Goal: Information Seeking & Learning: Check status

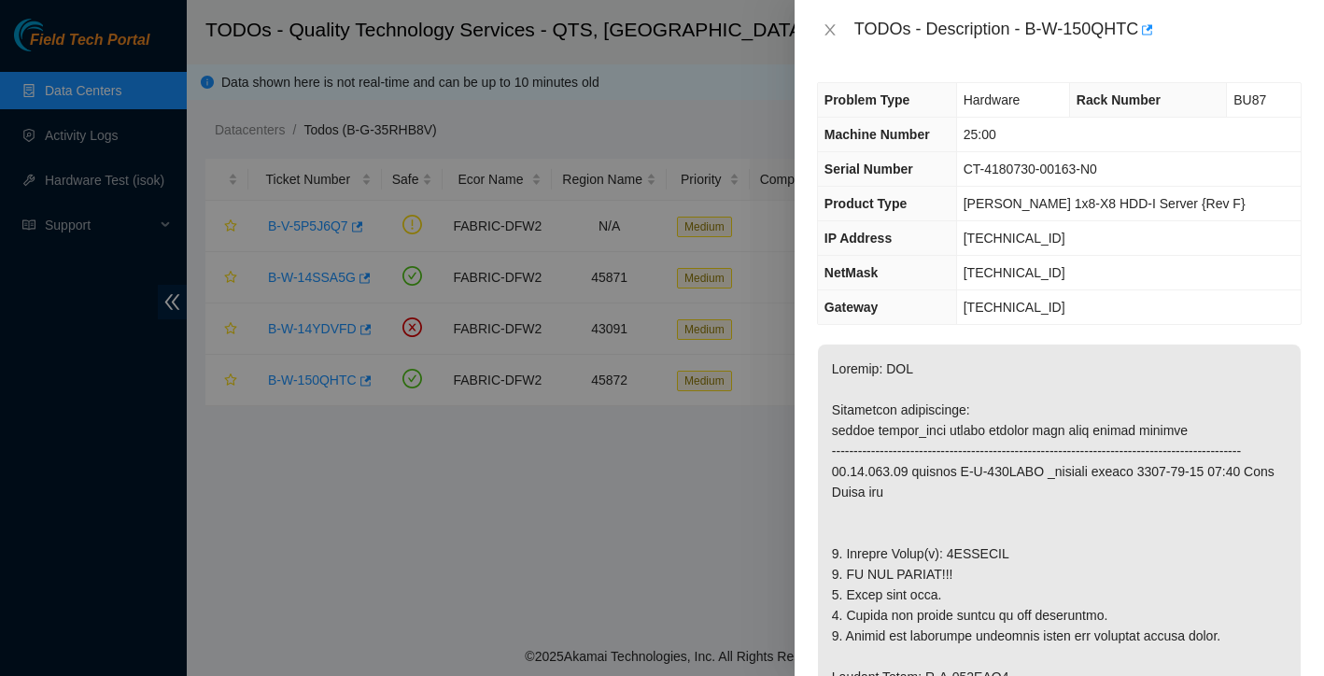
scroll to position [123, 0]
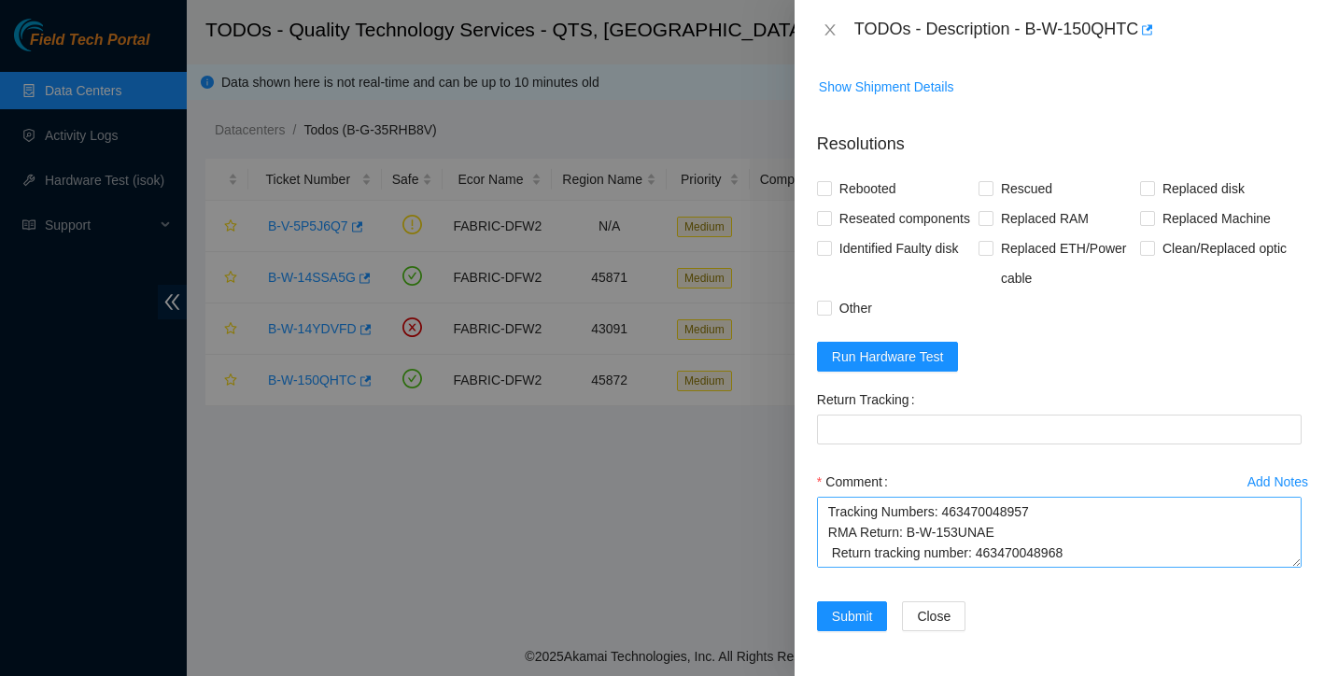
click at [895, 543] on textarea "Ticket: B-W-150QHTC New SN: 0DGDE Bad SN: 0DGVUPAH Service Order: B-W-153UNA5 T…" at bounding box center [1059, 532] width 485 height 71
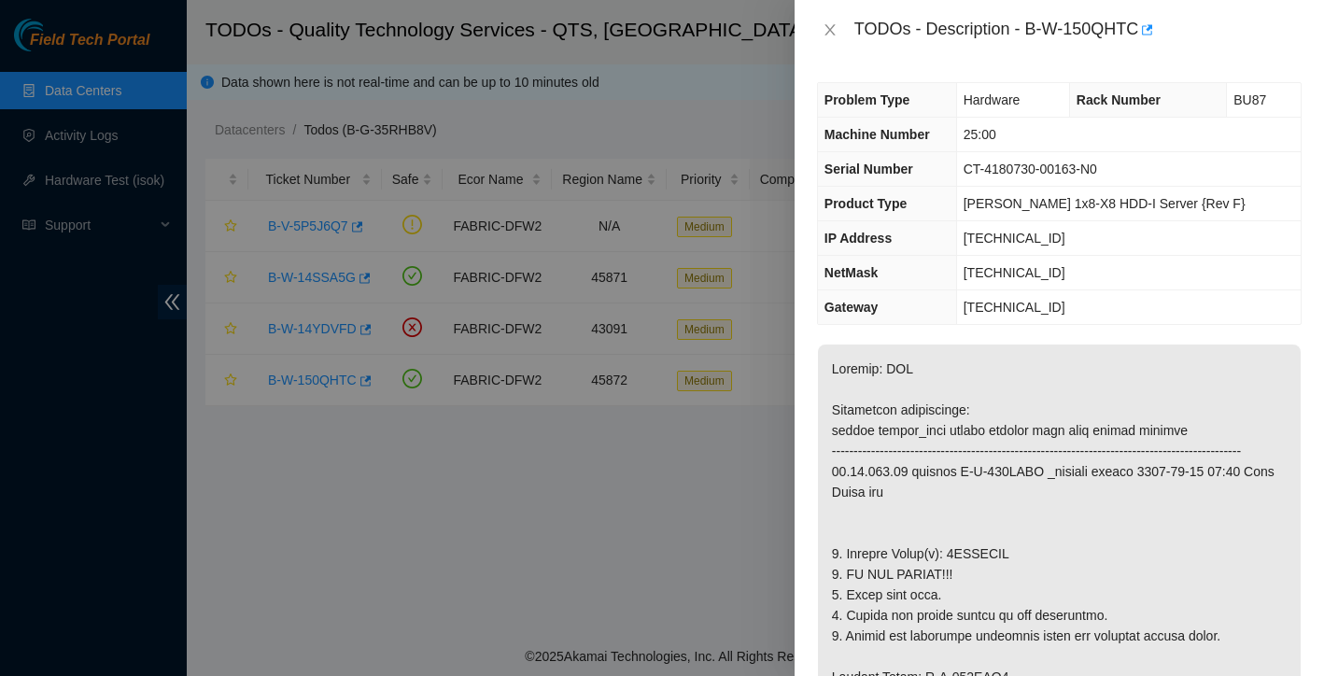
scroll to position [0, 0]
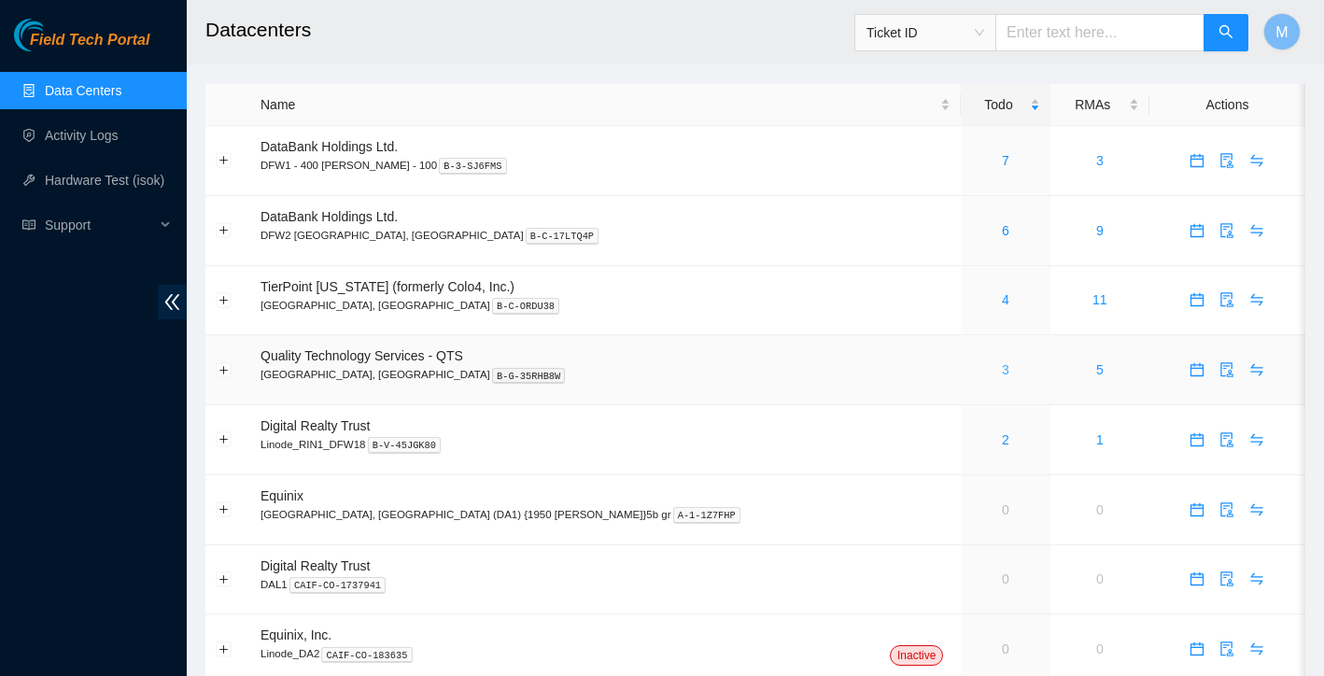
click at [1002, 367] on link "3" at bounding box center [1005, 369] width 7 height 15
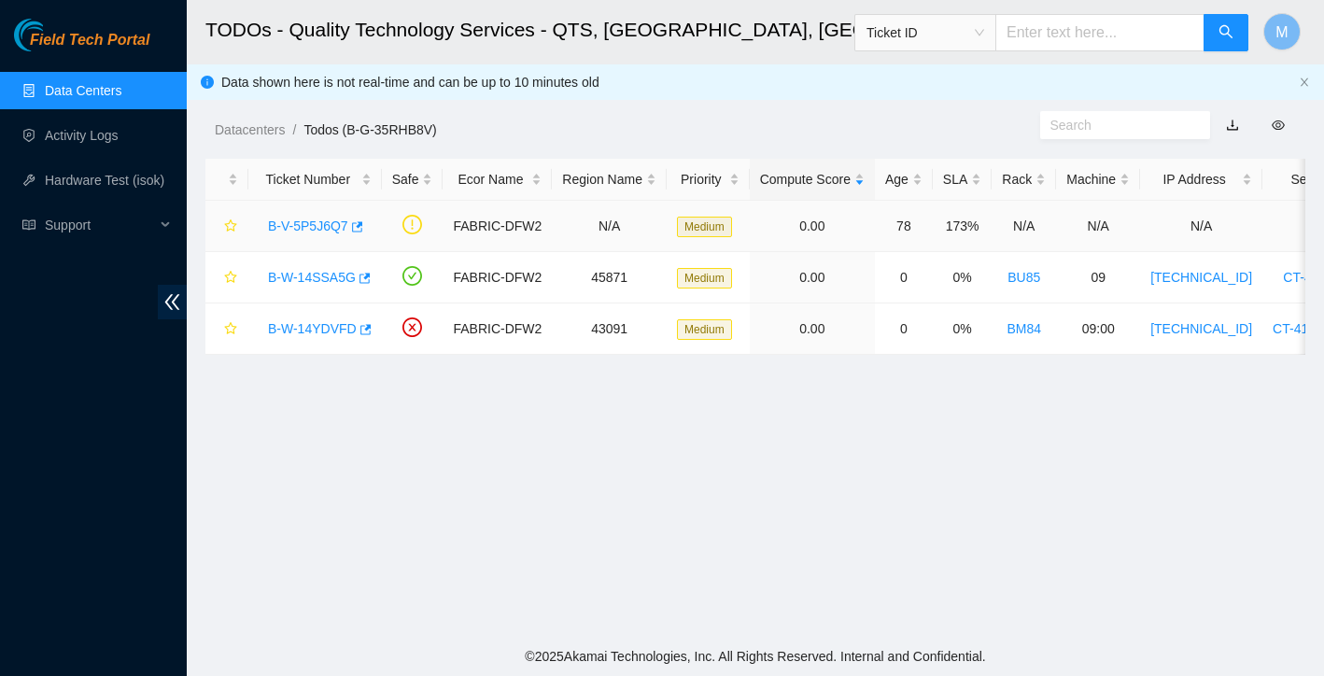
click at [313, 228] on link "B-V-5P5J6Q7" at bounding box center [308, 226] width 80 height 15
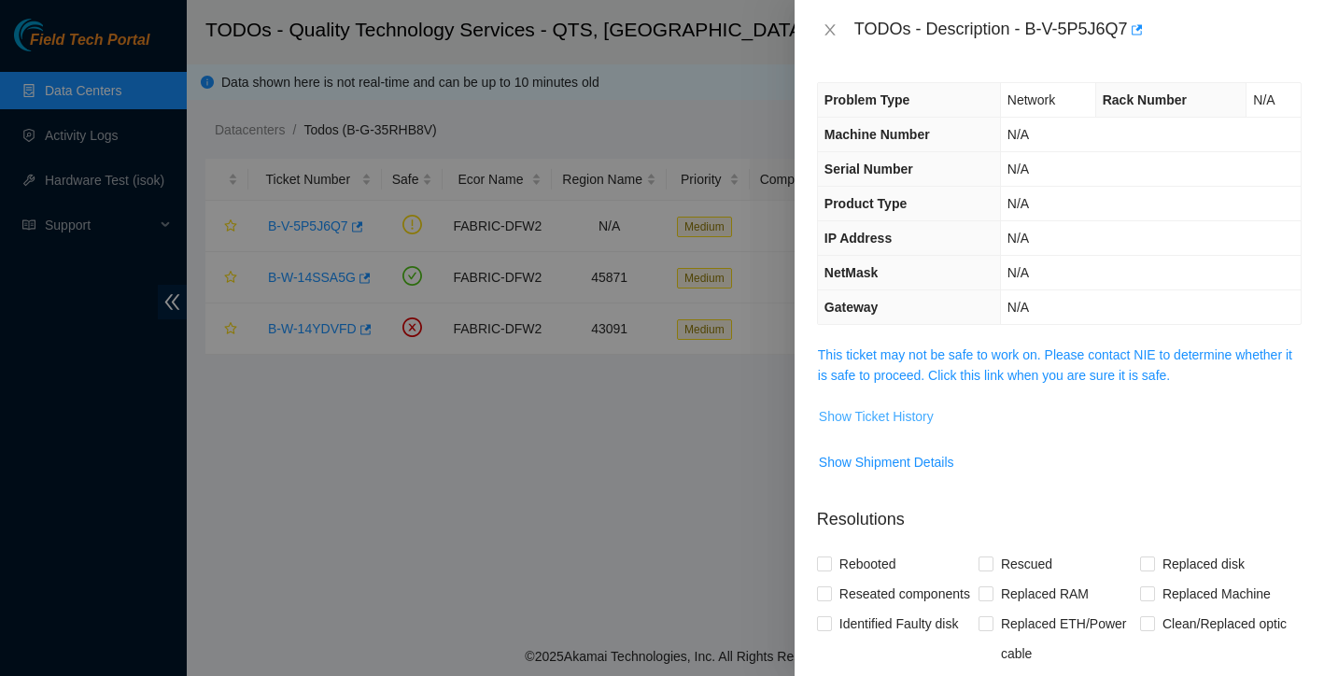
click at [919, 414] on span "Show Ticket History" at bounding box center [876, 416] width 115 height 21
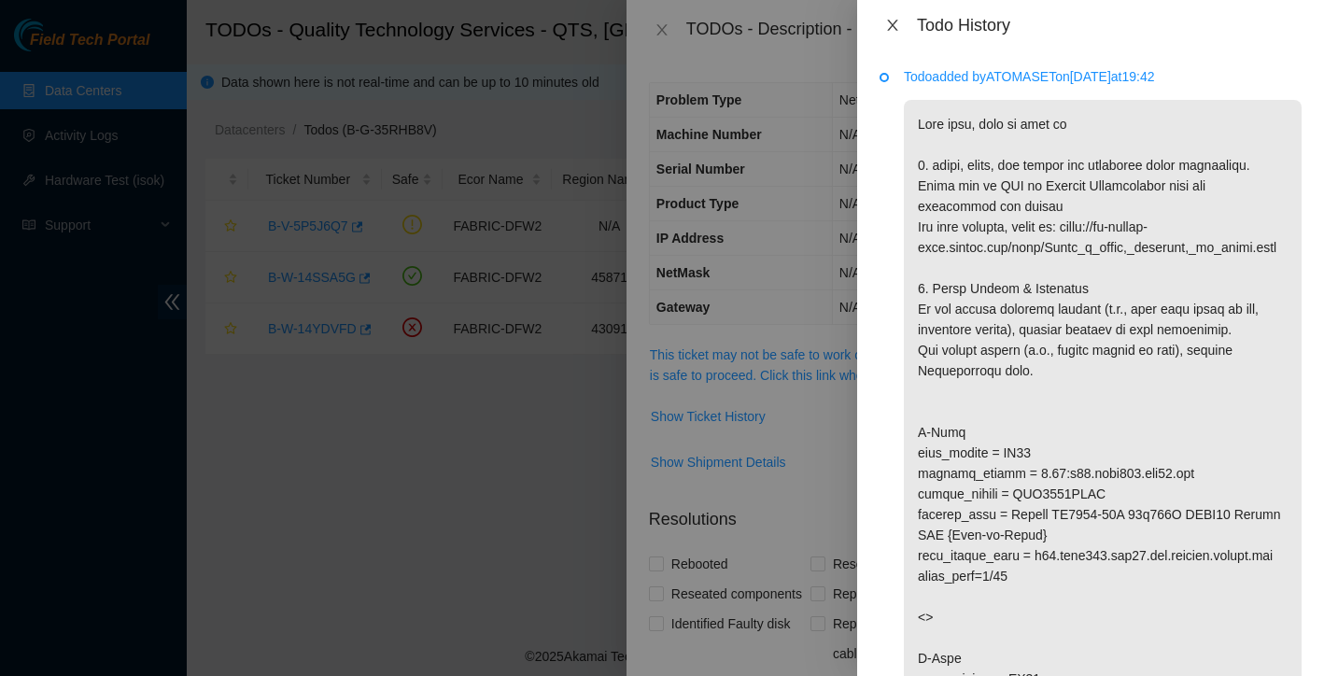
click at [896, 21] on icon "close" at bounding box center [892, 25] width 10 height 11
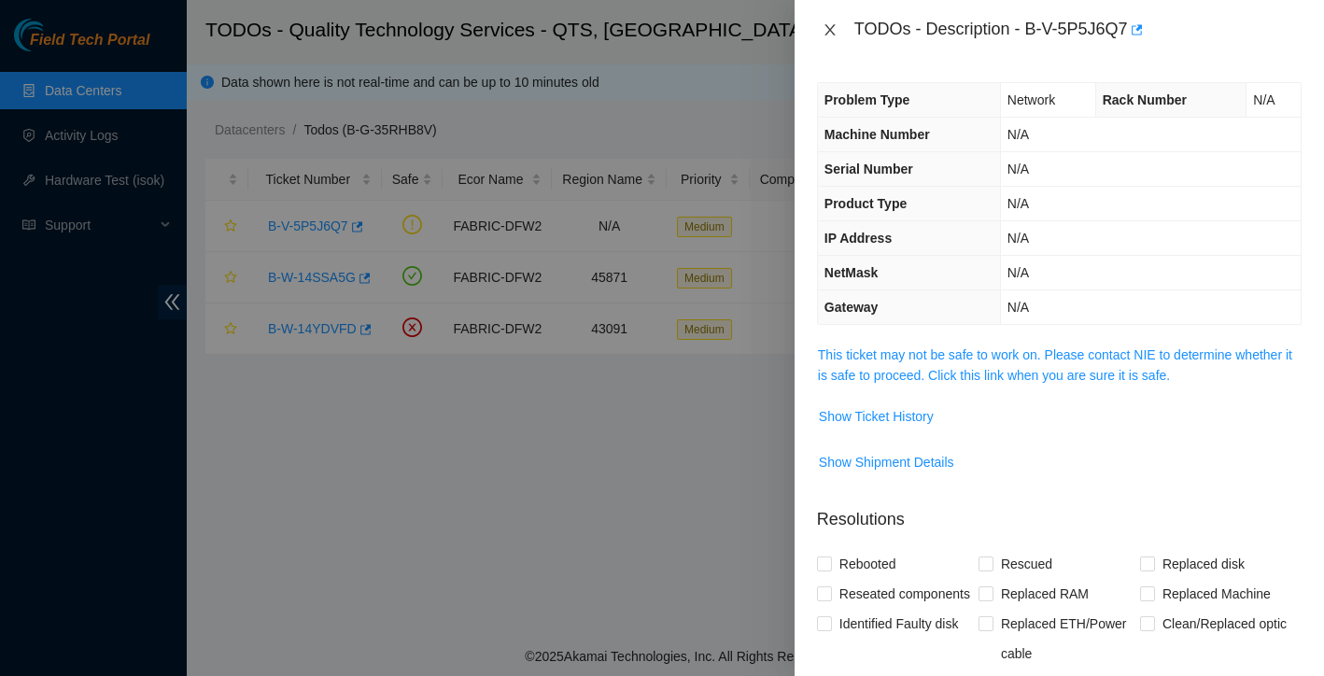
click at [836, 30] on icon "close" at bounding box center [830, 29] width 15 height 15
